Goal: Task Accomplishment & Management: Complete application form

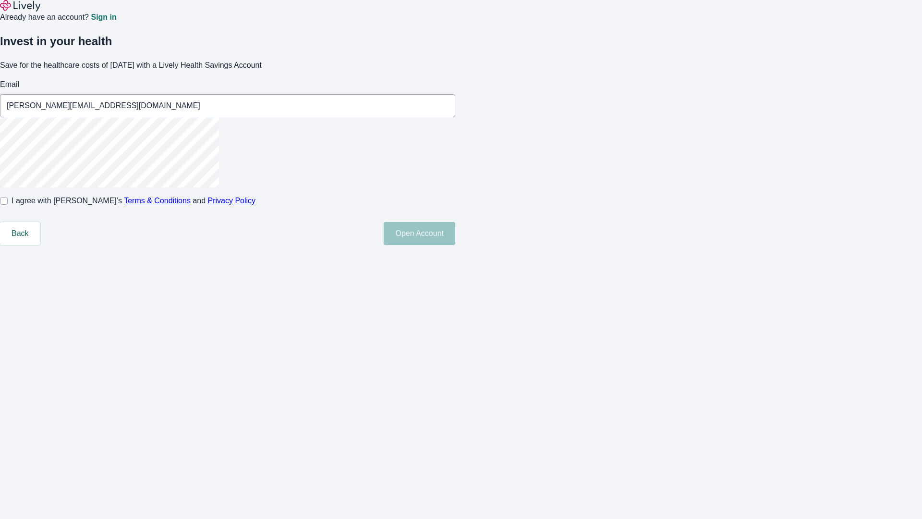
click at [8, 205] on input "I agree with Lively’s Terms & Conditions and Privacy Policy" at bounding box center [4, 201] width 8 height 8
checkbox input "true"
click at [455, 245] on button "Open Account" at bounding box center [420, 233] width 72 height 23
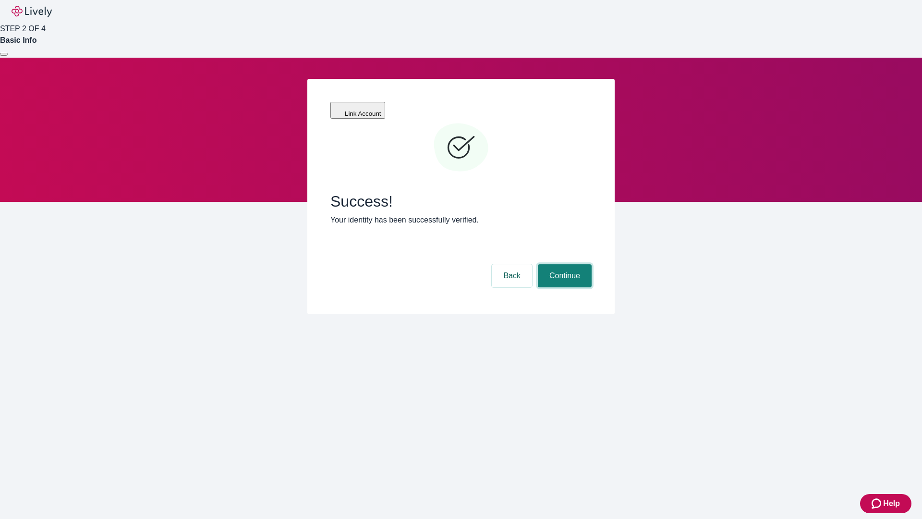
click at [563, 264] on button "Continue" at bounding box center [565, 275] width 54 height 23
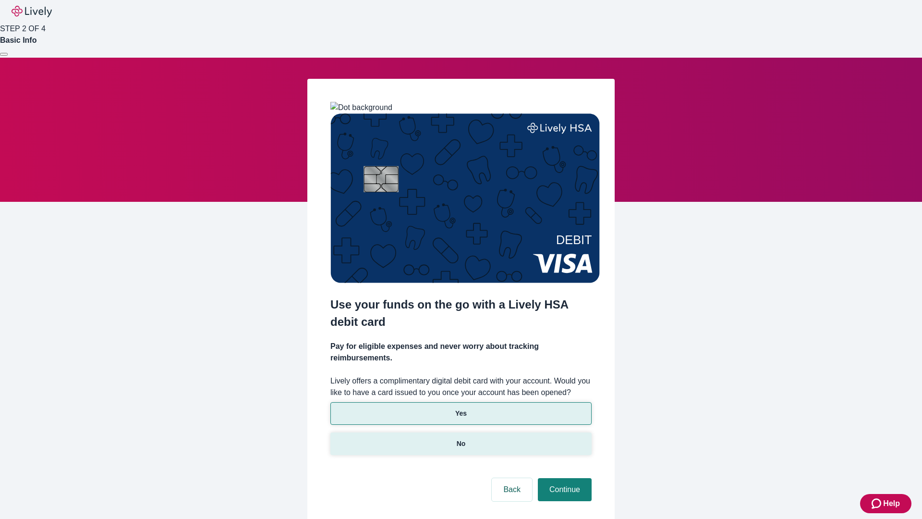
click at [460, 438] on p "No" at bounding box center [461, 443] width 9 height 10
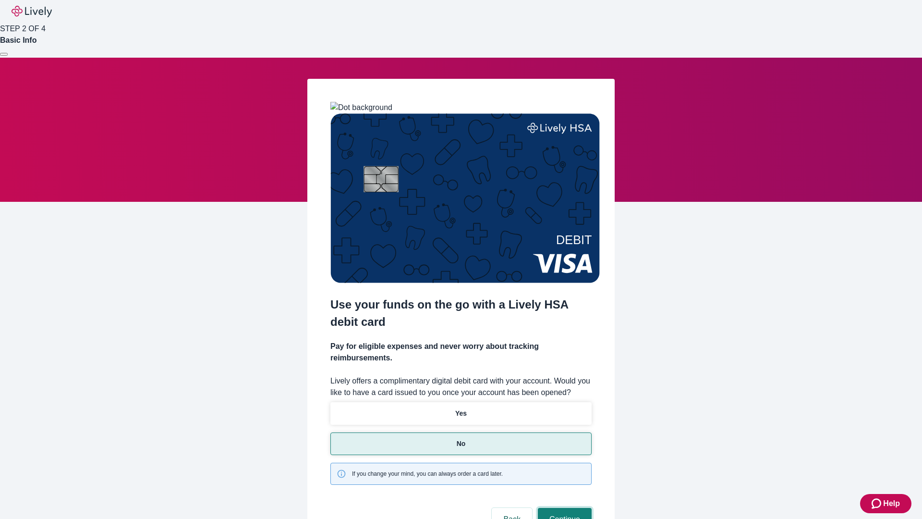
click at [563, 507] on button "Continue" at bounding box center [565, 518] width 54 height 23
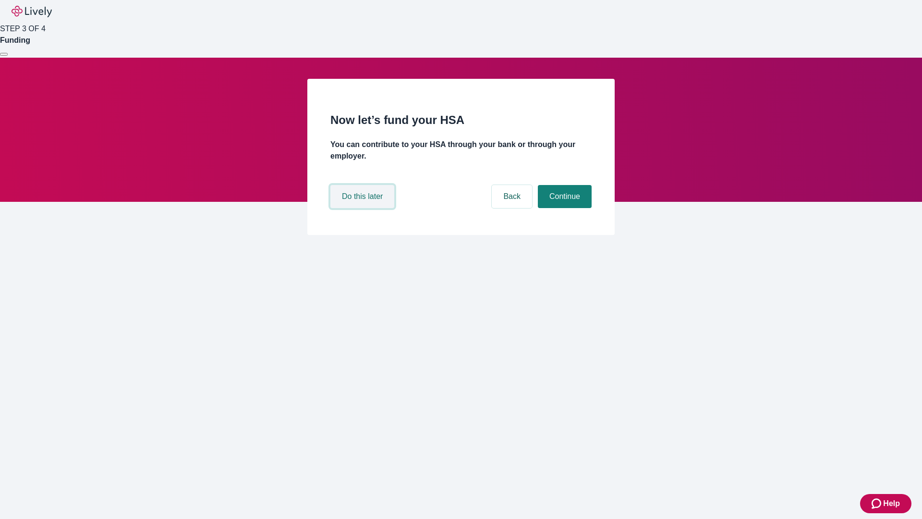
click at [363, 208] on button "Do this later" at bounding box center [362, 196] width 64 height 23
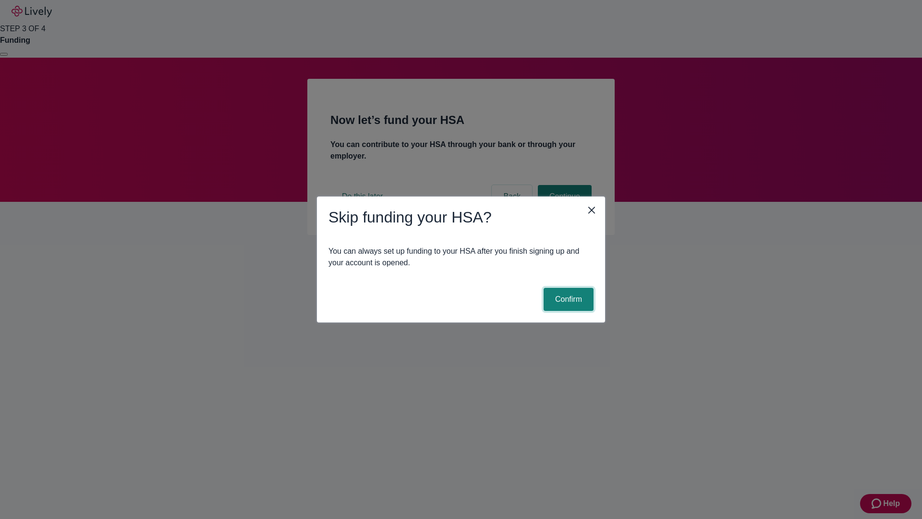
click at [567, 299] on button "Confirm" at bounding box center [568, 299] width 50 height 23
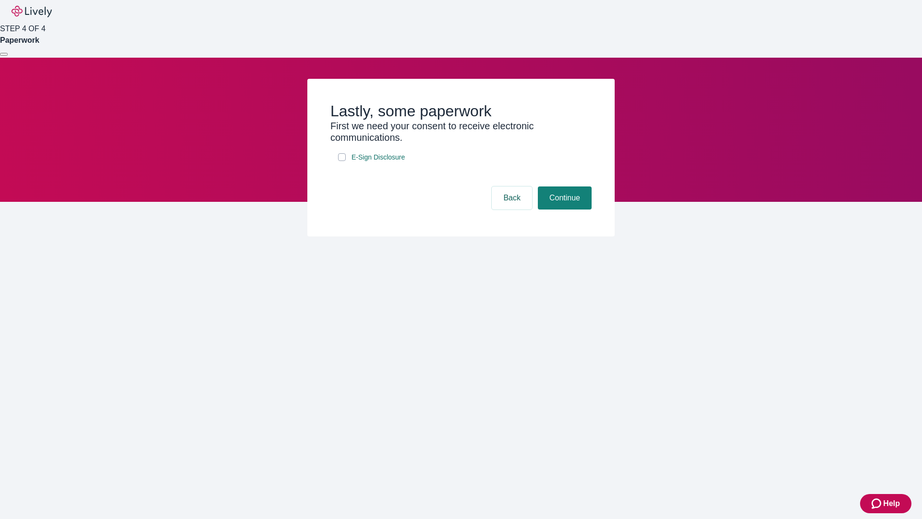
click at [342, 161] on input "E-Sign Disclosure" at bounding box center [342, 157] width 8 height 8
checkbox input "true"
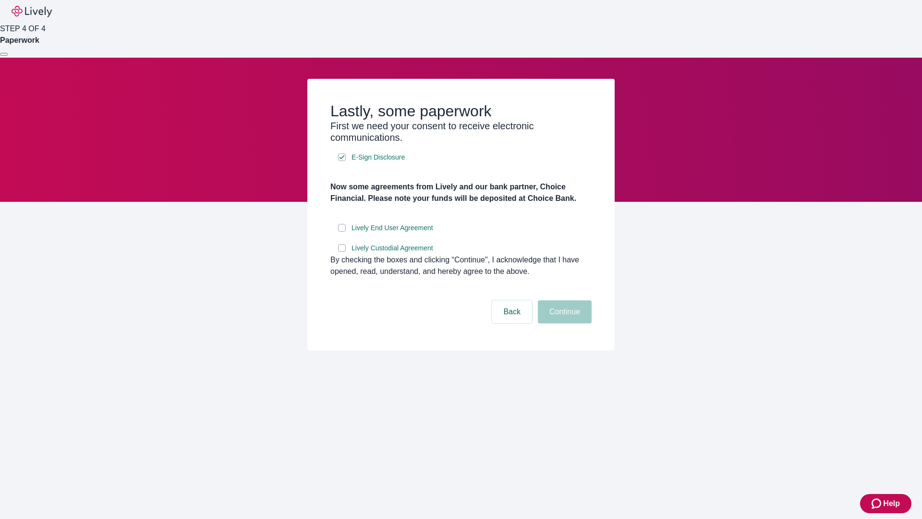
click at [342, 231] on input "Lively End User Agreement" at bounding box center [342, 228] width 8 height 8
checkbox input "true"
click at [342, 252] on input "Lively Custodial Agreement" at bounding box center [342, 248] width 8 height 8
checkbox input "true"
click at [563, 323] on button "Continue" at bounding box center [565, 311] width 54 height 23
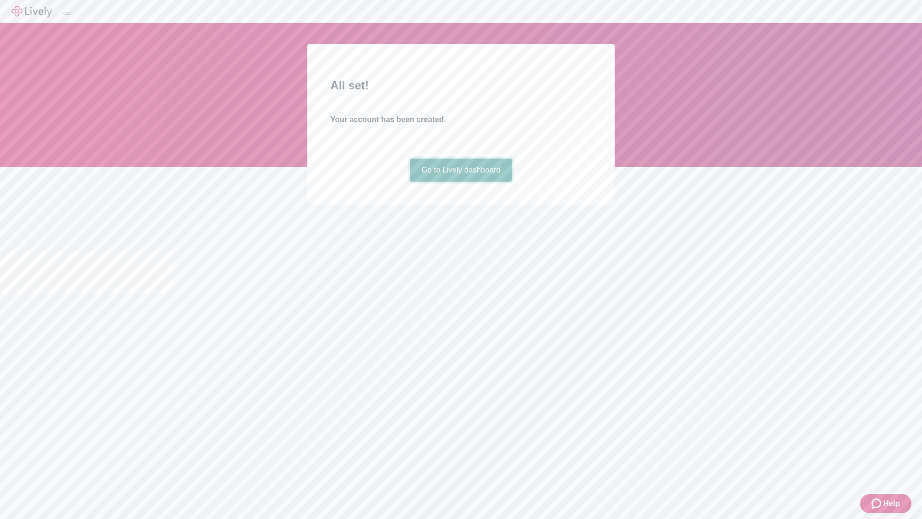
click at [460, 181] on link "Go to Lively dashboard" at bounding box center [461, 169] width 102 height 23
